Goal: Find specific page/section: Find specific page/section

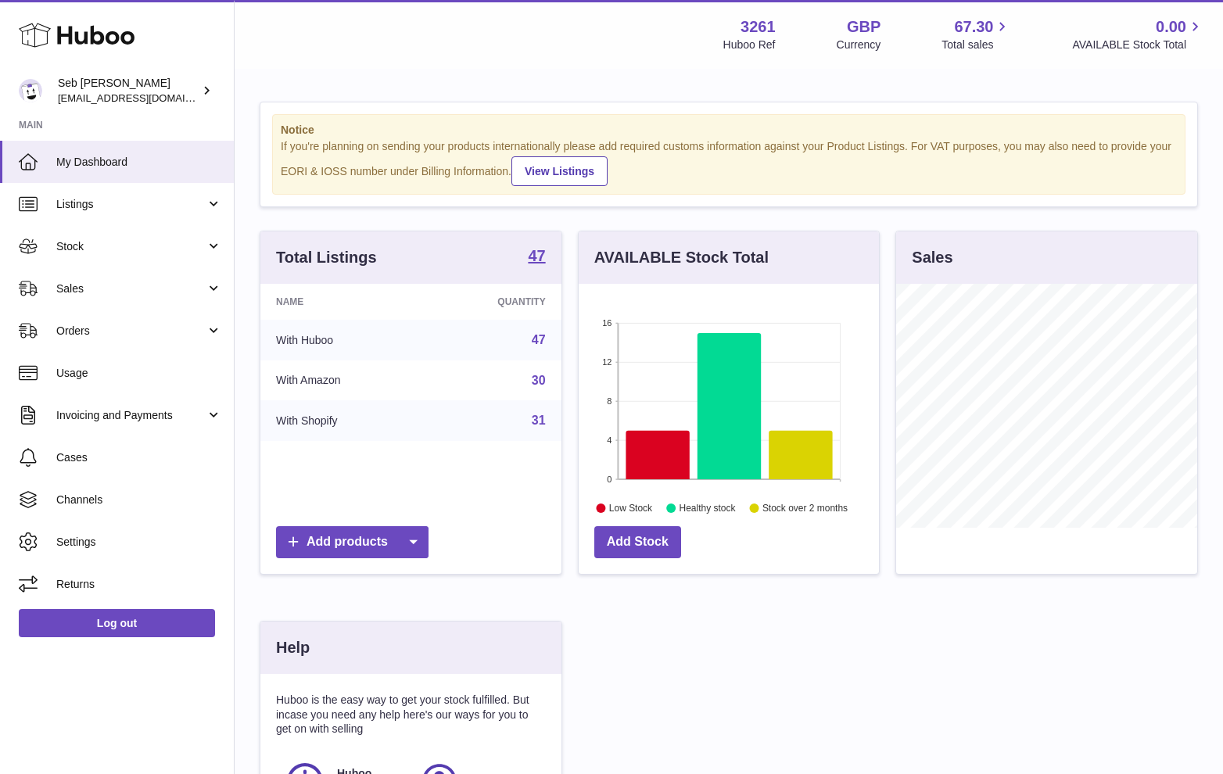
scroll to position [244, 300]
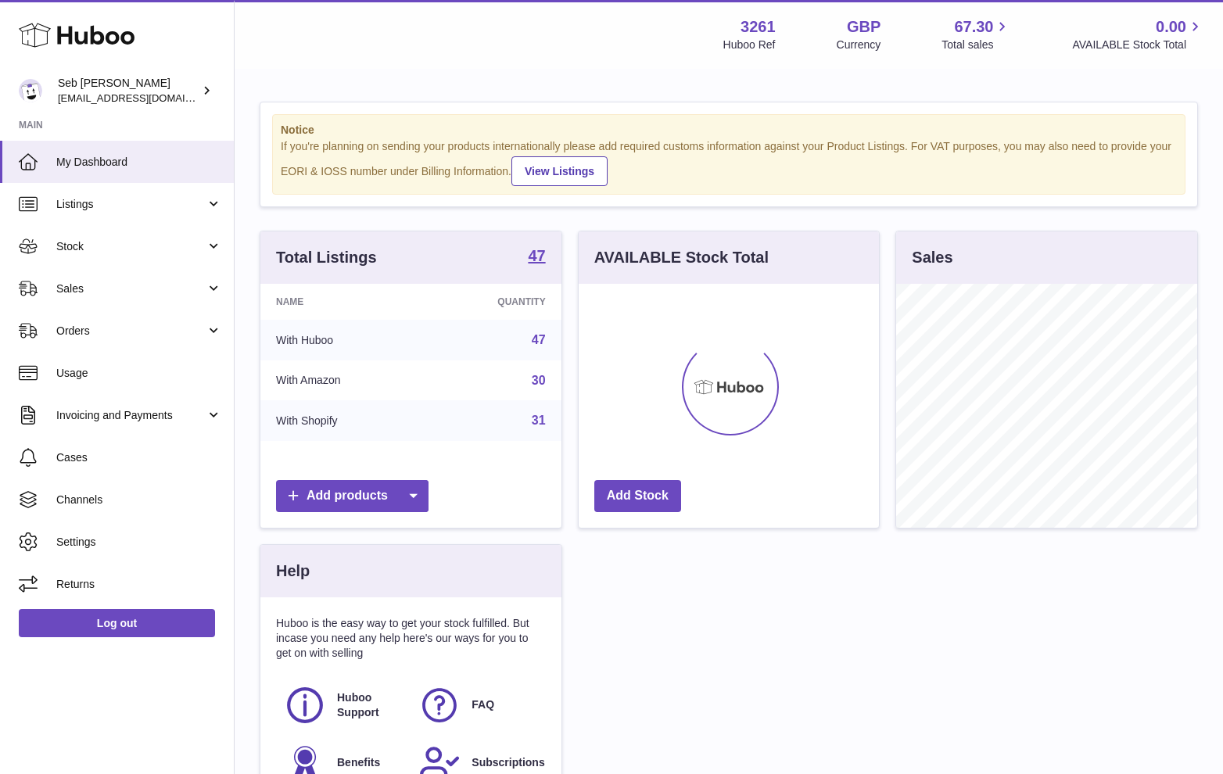
scroll to position [244, 300]
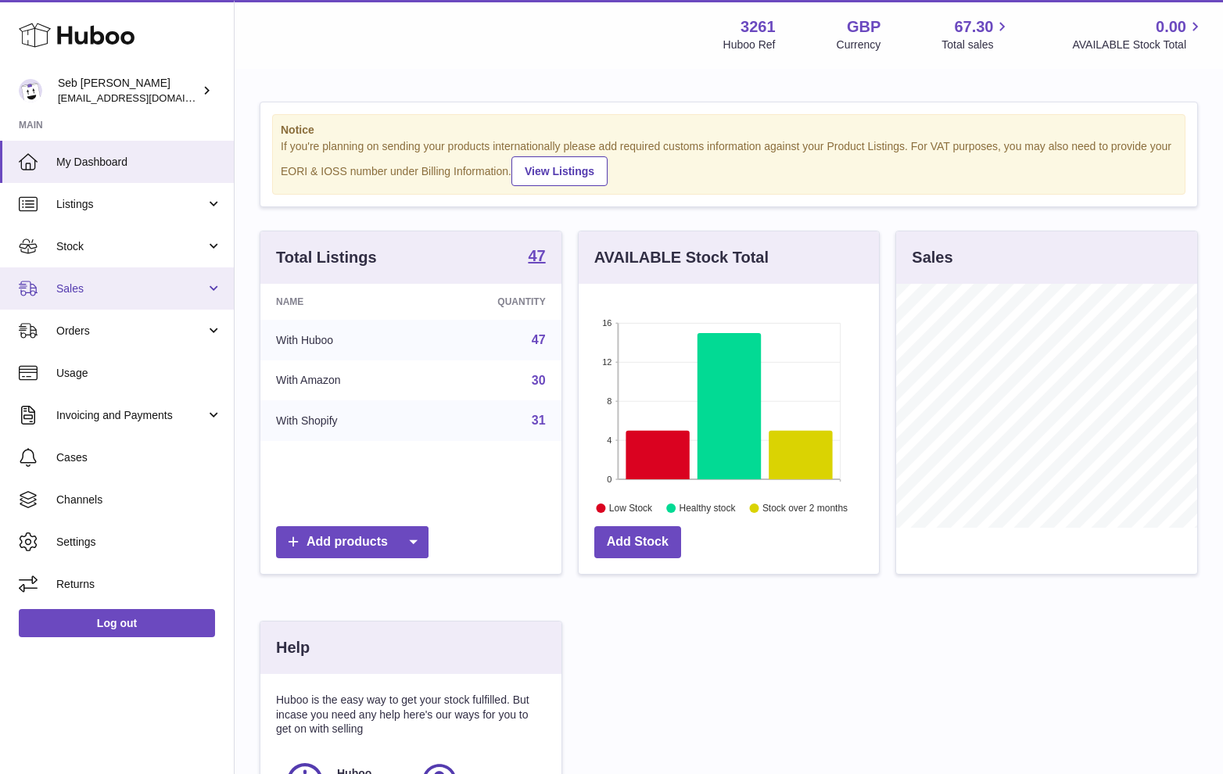
click at [154, 296] on span "Sales" at bounding box center [130, 289] width 149 height 15
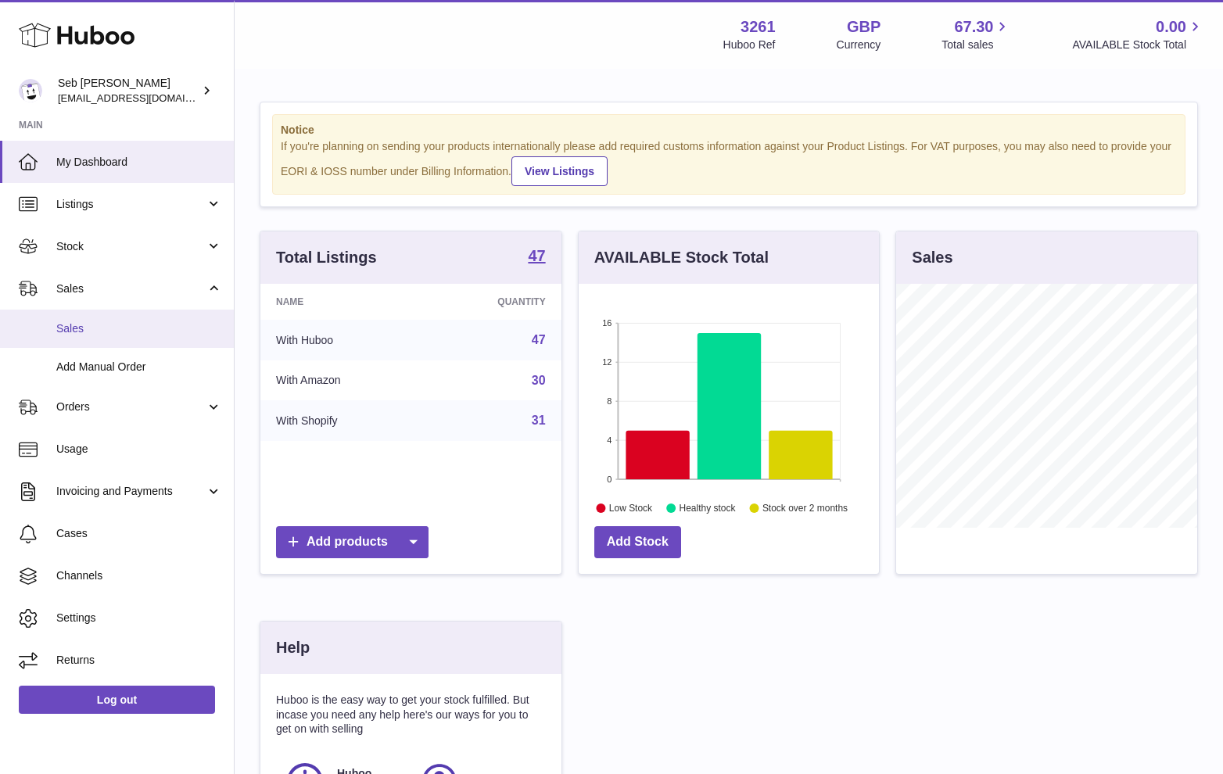
click at [152, 333] on span "Sales" at bounding box center [139, 328] width 166 height 15
